Goal: Navigation & Orientation: Find specific page/section

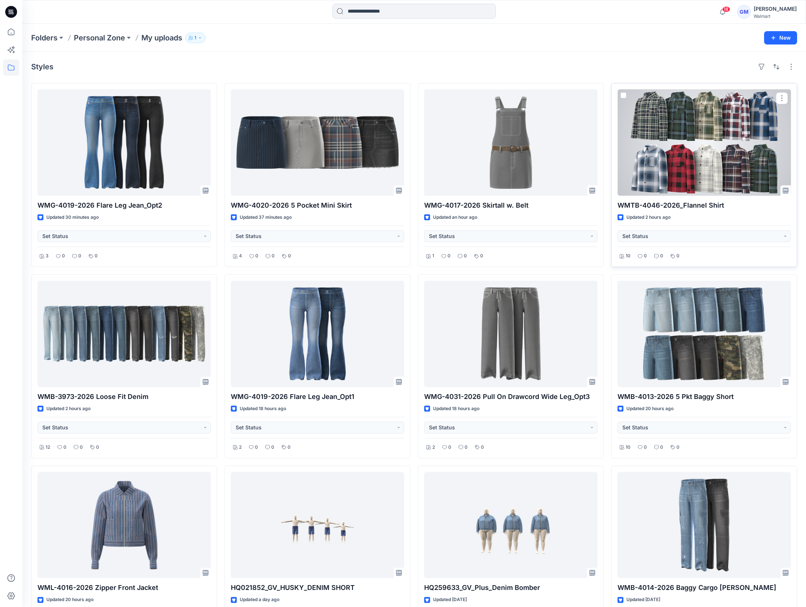
click at [699, 157] on div at bounding box center [703, 142] width 173 height 106
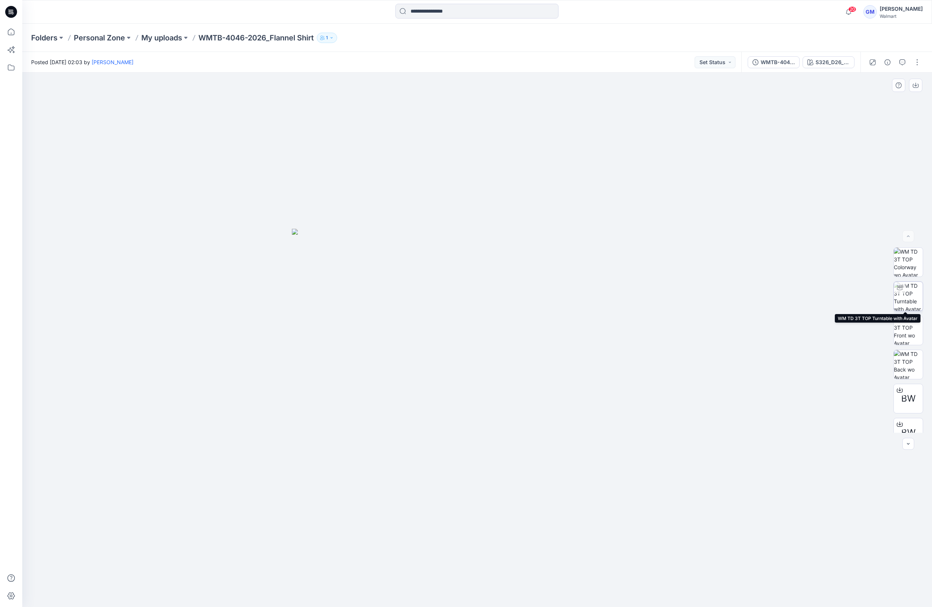
click at [805, 293] on img at bounding box center [908, 296] width 29 height 29
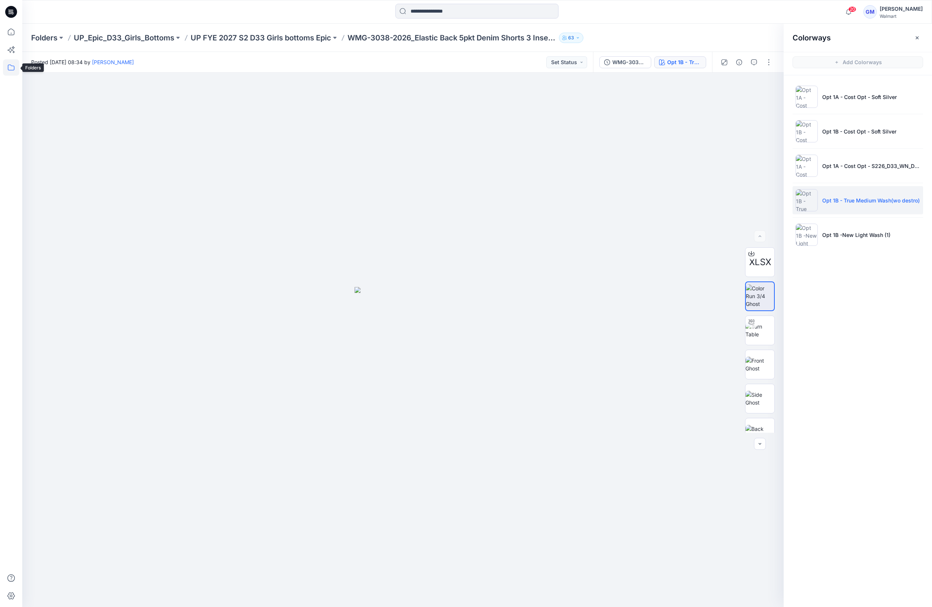
click at [6, 65] on icon at bounding box center [11, 67] width 16 height 16
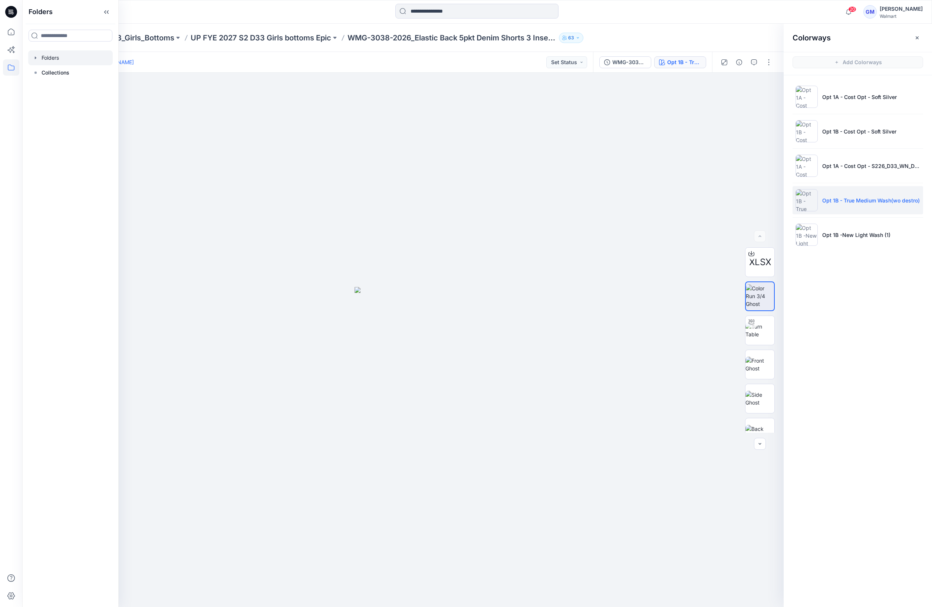
click at [63, 59] on div at bounding box center [70, 57] width 85 height 15
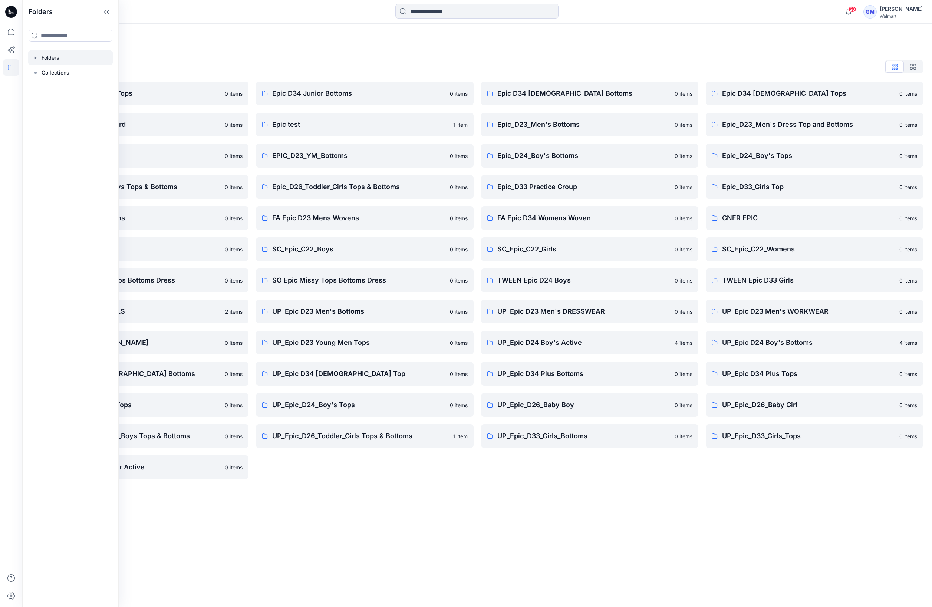
click at [358, 486] on div "Folders List Epic D23 Young Men Tops 0 items Epic NYC practice board 0 items Ep…" at bounding box center [477, 270] width 910 height 436
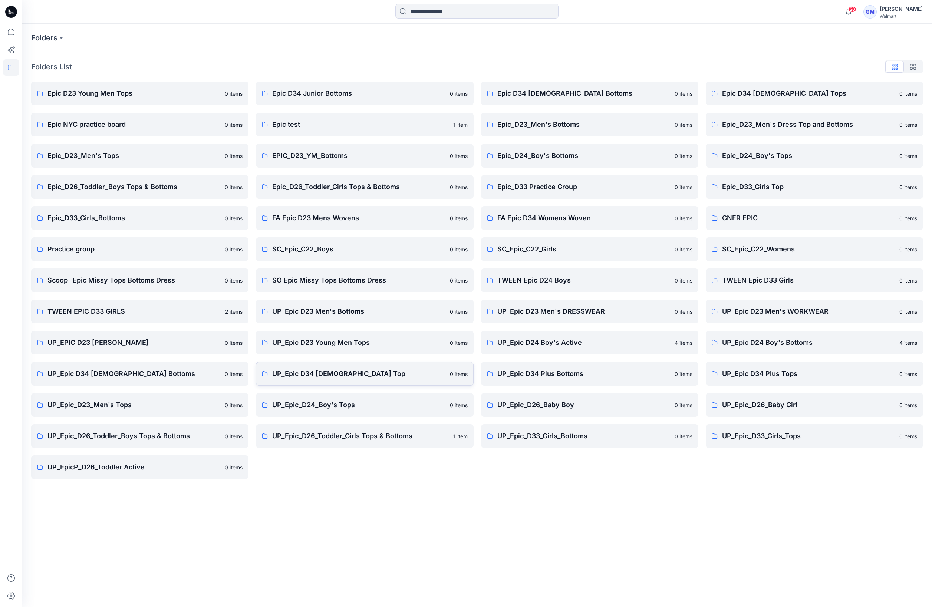
click at [387, 375] on p "UP_Epic D34 [DEMOGRAPHIC_DATA] Top" at bounding box center [358, 374] width 173 height 10
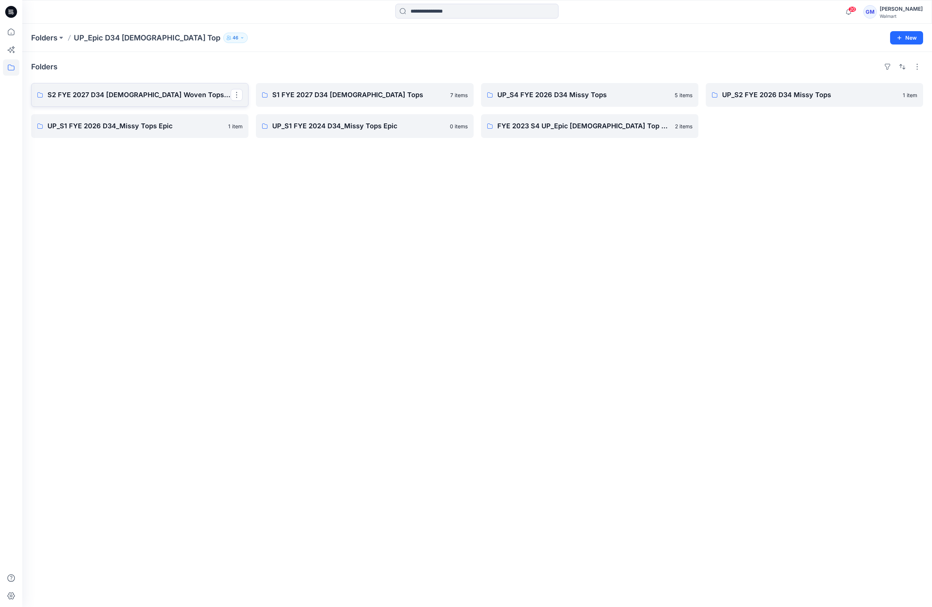
click at [195, 95] on p "S2 FYE 2027 D34 [DEMOGRAPHIC_DATA] Woven Tops and Jackets" at bounding box center [138, 95] width 183 height 10
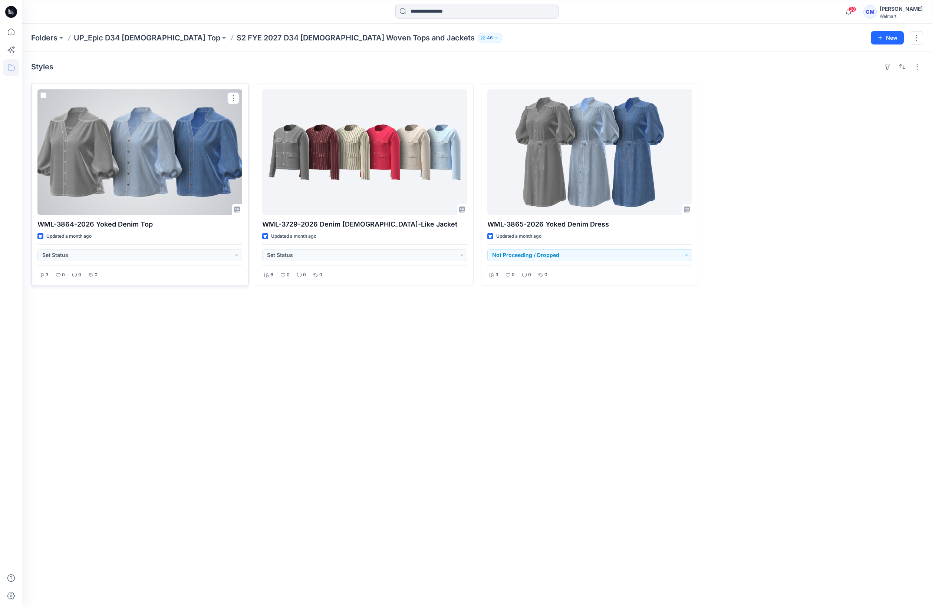
click at [158, 178] on div at bounding box center [139, 151] width 205 height 125
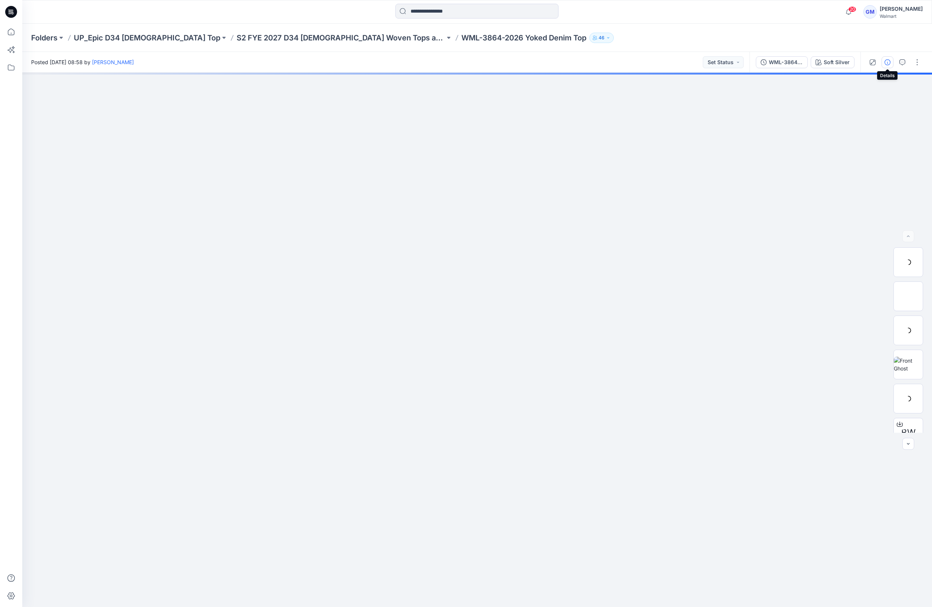
click at [885, 62] on icon "button" at bounding box center [888, 62] width 6 height 6
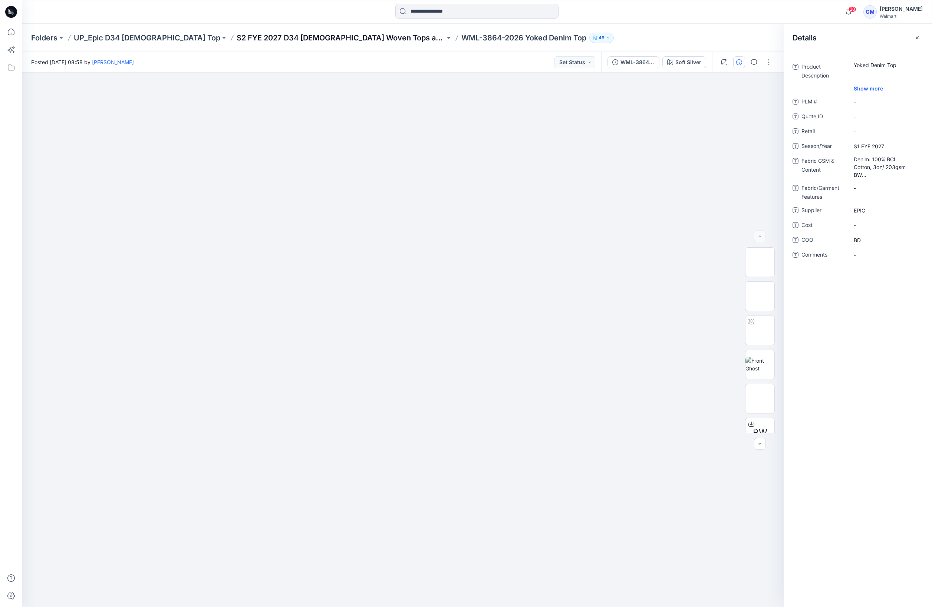
click at [304, 38] on p "S2 FYE 2027 D34 [DEMOGRAPHIC_DATA] Woven Tops and Jackets" at bounding box center [341, 38] width 208 height 10
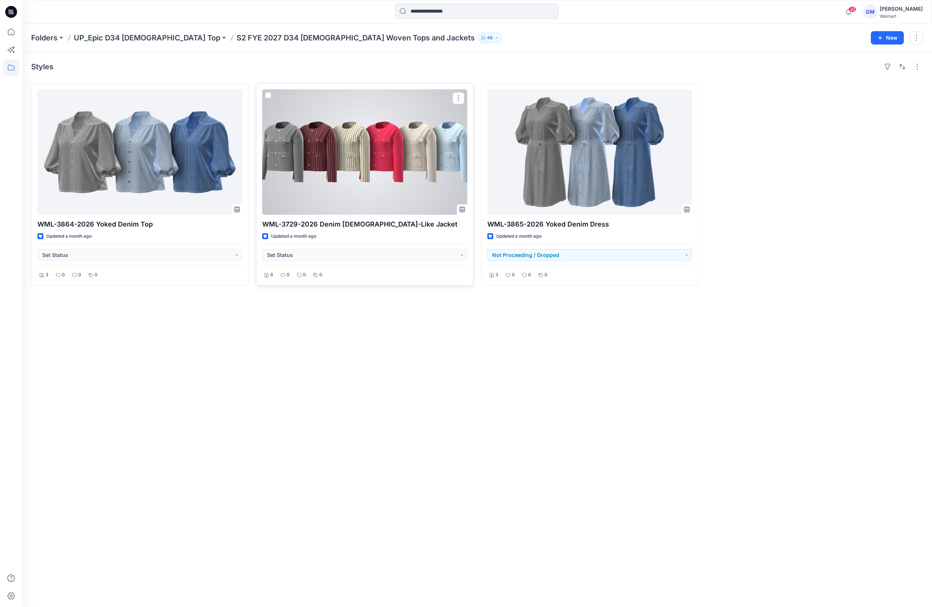
click at [326, 163] on div at bounding box center [364, 151] width 205 height 125
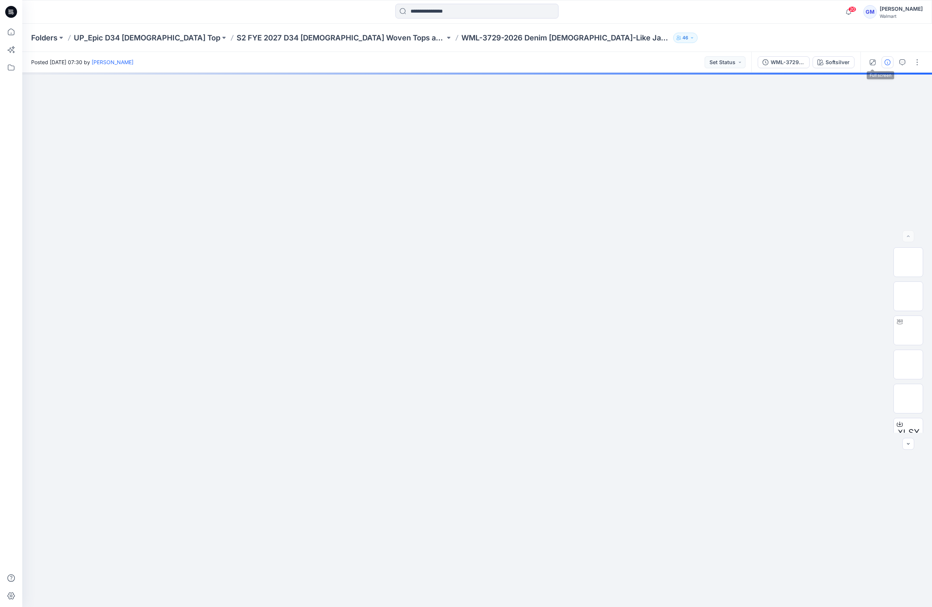
click at [884, 60] on button "button" at bounding box center [888, 62] width 12 height 12
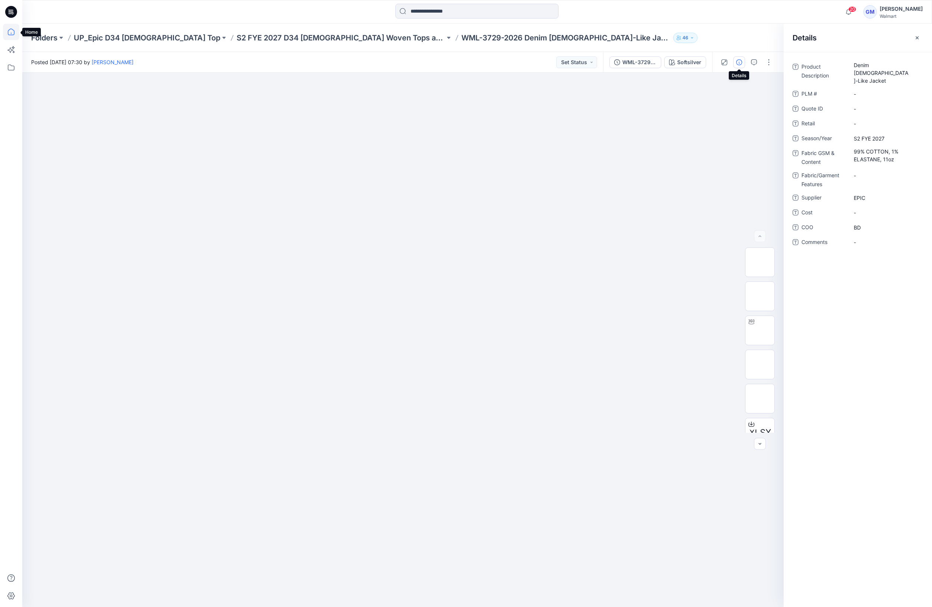
click at [11, 33] on icon at bounding box center [11, 32] width 16 height 16
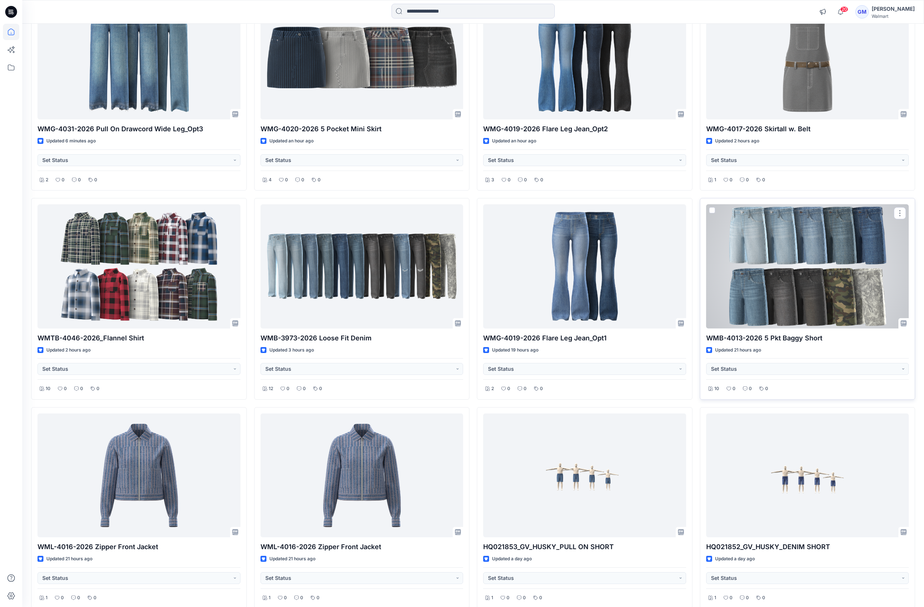
scroll to position [152, 0]
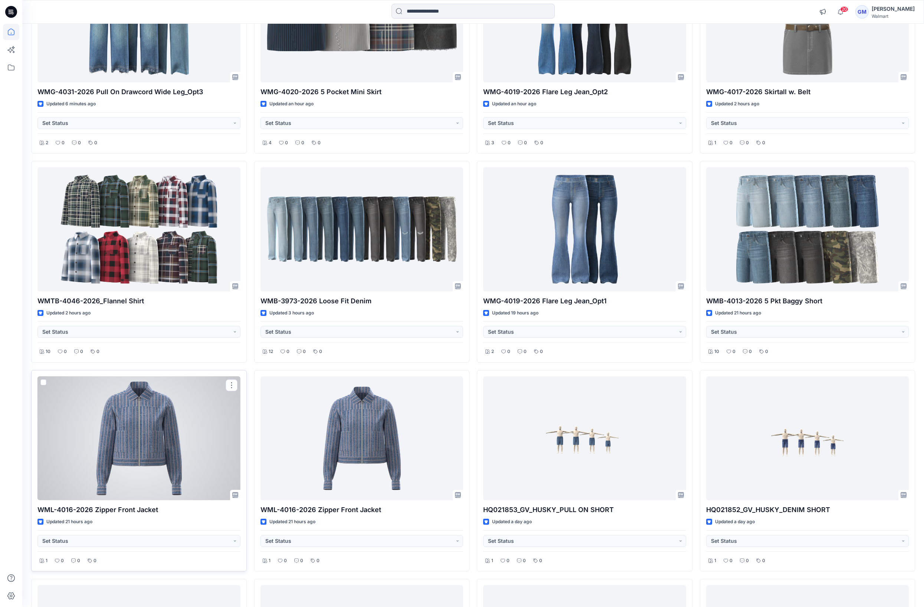
click at [166, 450] on div at bounding box center [138, 439] width 203 height 124
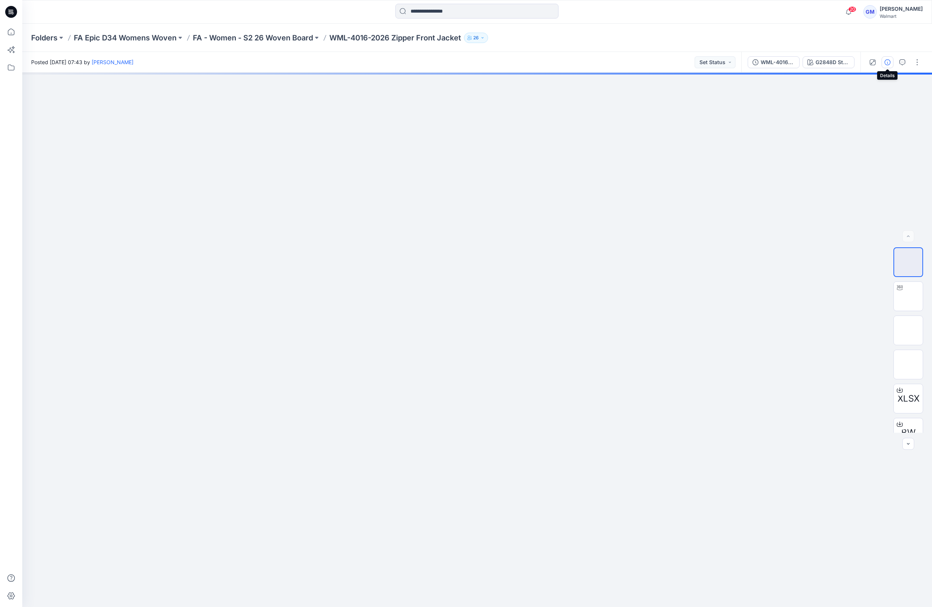
click at [889, 60] on icon "button" at bounding box center [888, 62] width 6 height 6
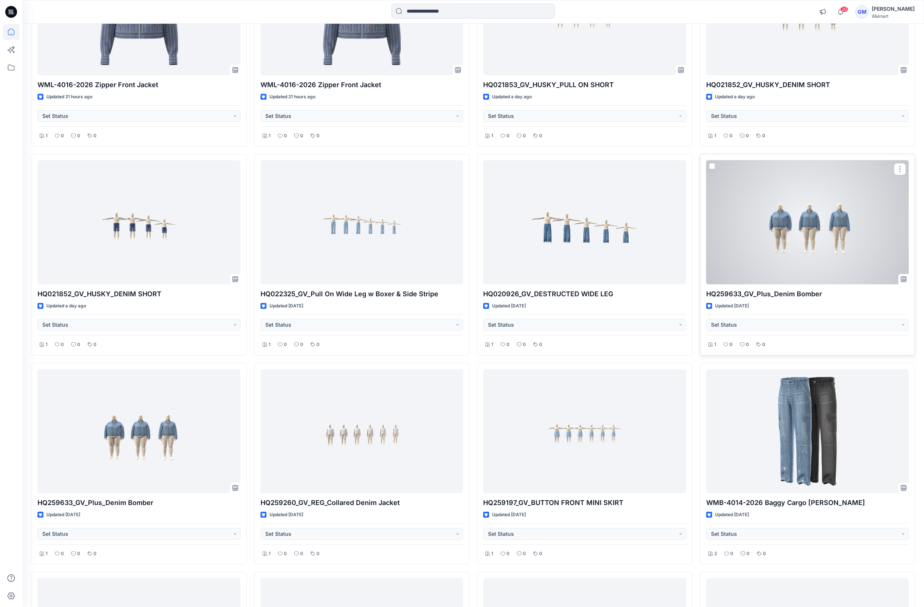
scroll to position [597, 0]
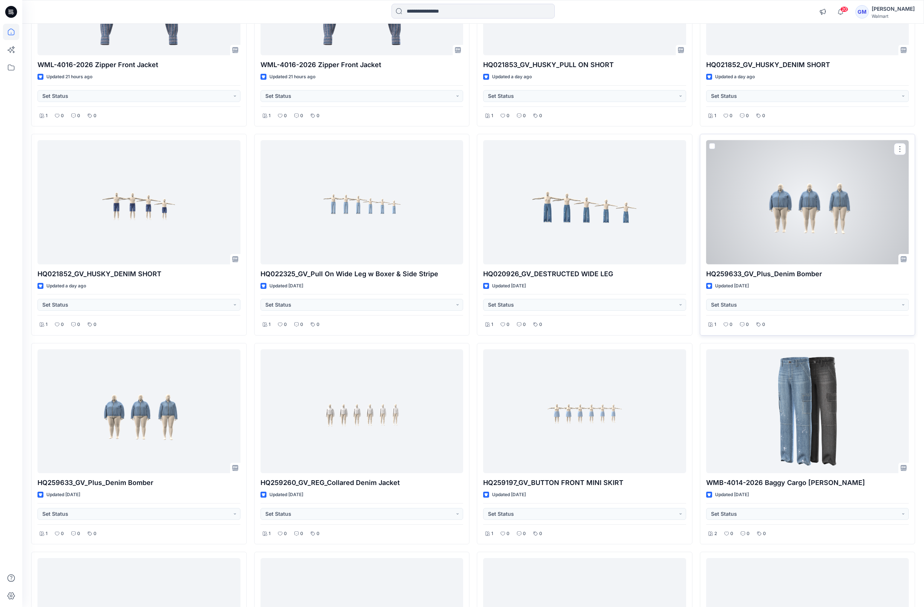
click at [835, 201] on div at bounding box center [807, 202] width 203 height 124
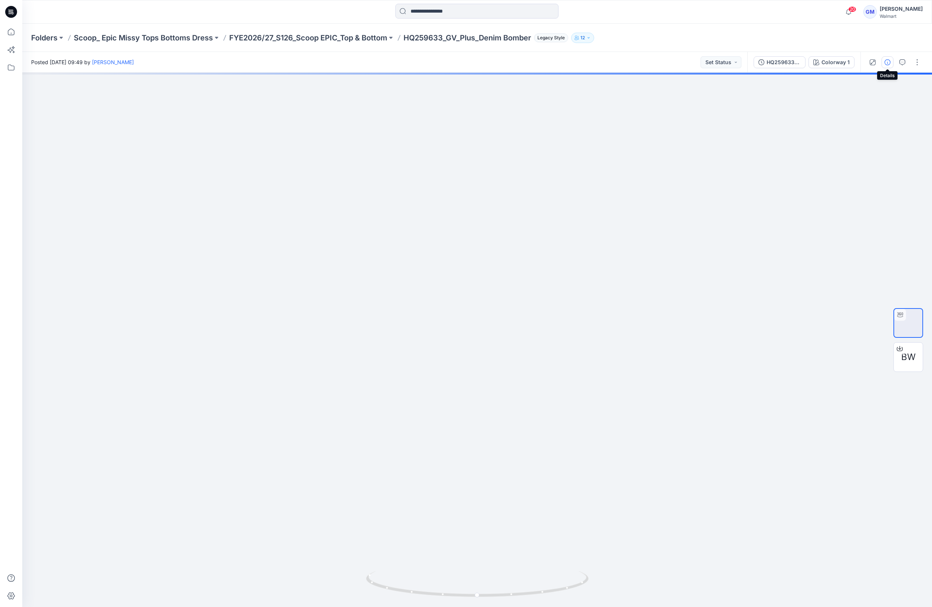
click at [885, 61] on icon "button" at bounding box center [888, 62] width 6 height 6
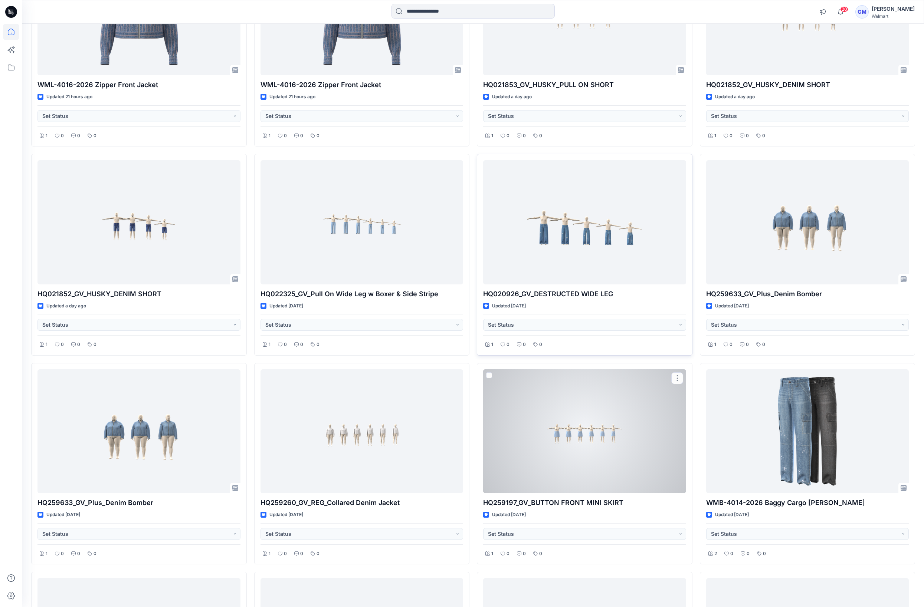
scroll to position [501, 0]
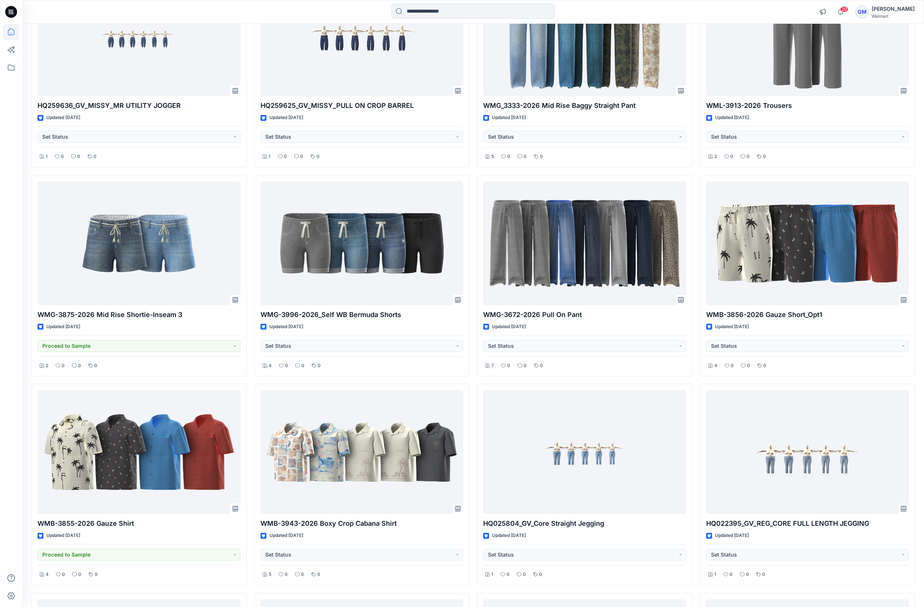
scroll to position [2942, 0]
